Goal: Task Accomplishment & Management: Use online tool/utility

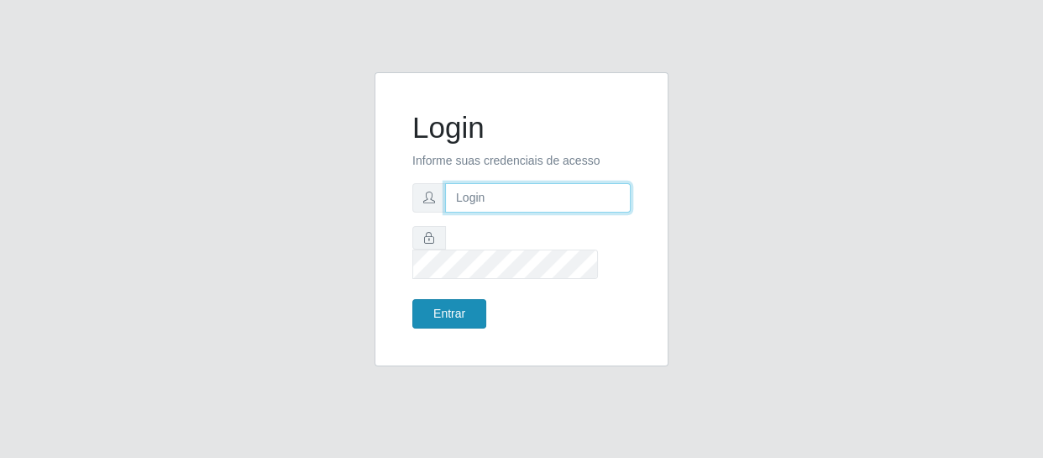
type input "[EMAIL_ADDRESS][DOMAIN_NAME]"
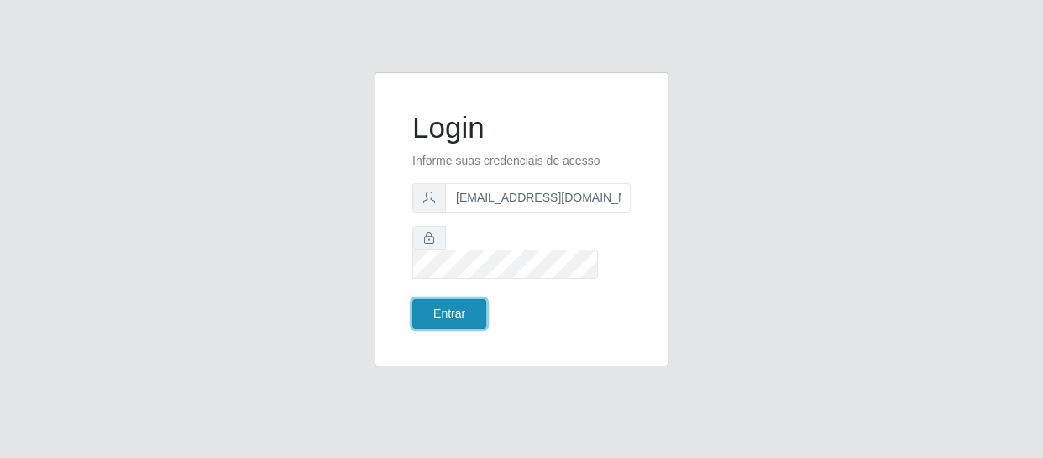
click at [459, 299] on button "Entrar" at bounding box center [449, 313] width 74 height 29
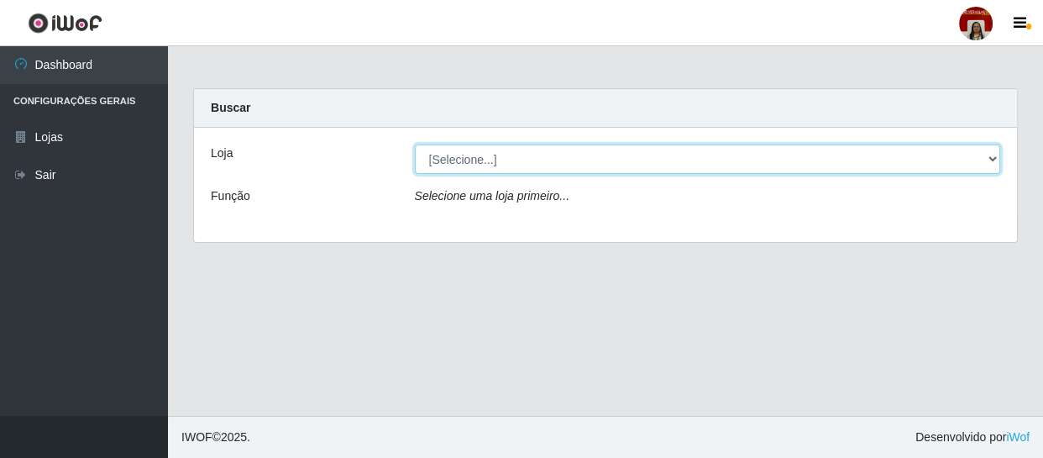
click at [991, 157] on select "[Selecione...] Mar Vermelho - Loja 04" at bounding box center [708, 158] width 586 height 29
select select "251"
click at [415, 144] on select "[Selecione...] Mar Vermelho - Loja 04" at bounding box center [708, 158] width 586 height 29
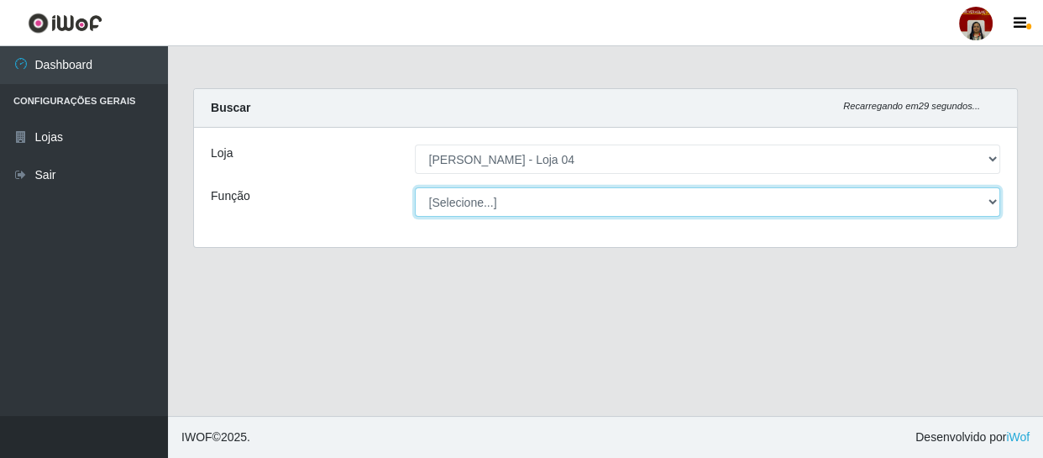
click at [988, 202] on select "[Selecione...] ASG ASG + ASG ++ Auxiliar de Depósito Auxiliar de Depósito + Aux…" at bounding box center [708, 201] width 586 height 29
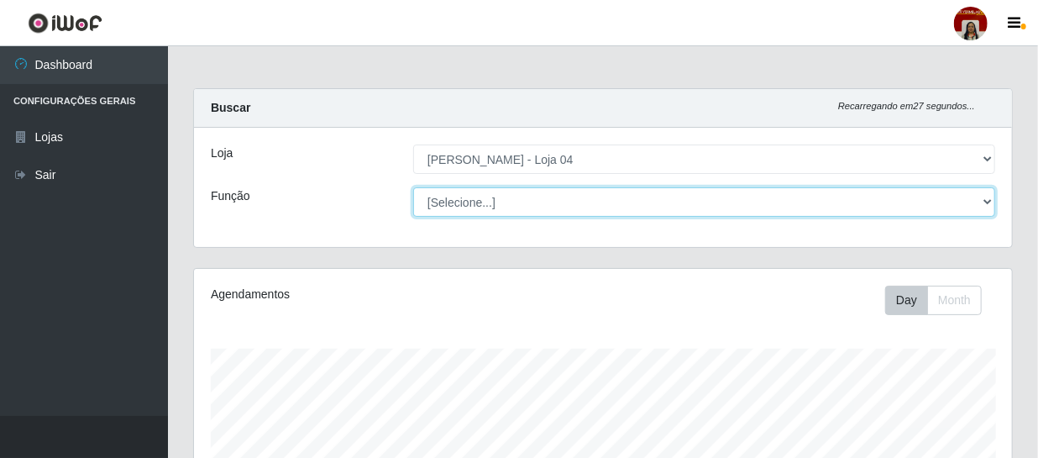
scroll to position [349, 818]
select select "22"
click at [413, 187] on select "[Selecione...] ASG ASG + ASG ++ Auxiliar de Depósito Auxiliar de Depósito + Aux…" at bounding box center [704, 201] width 582 height 29
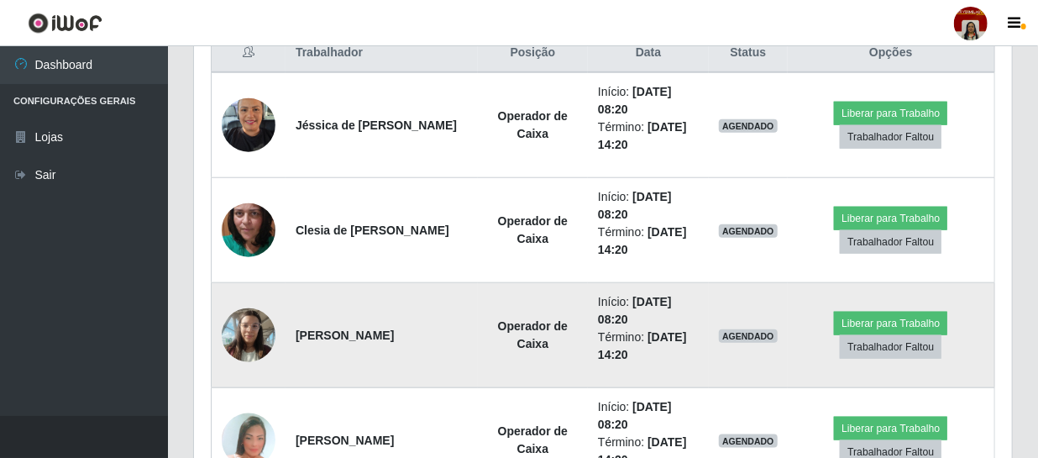
scroll to position [633, 0]
